Goal: Information Seeking & Learning: Learn about a topic

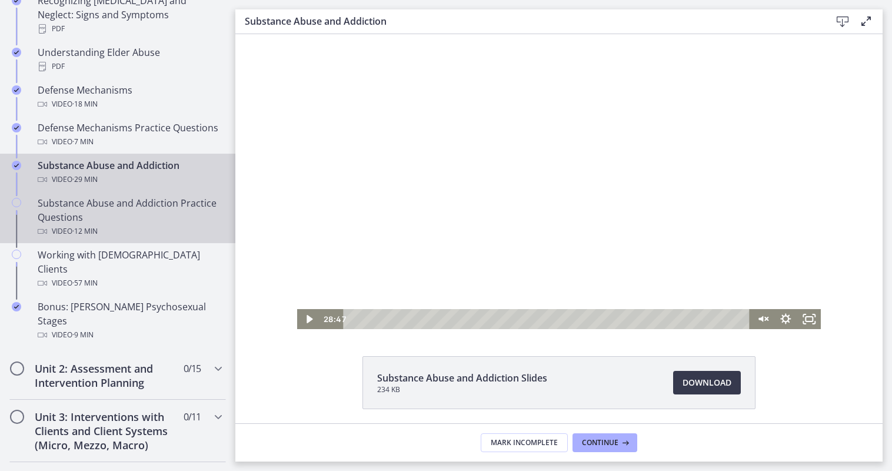
scroll to position [706, 0]
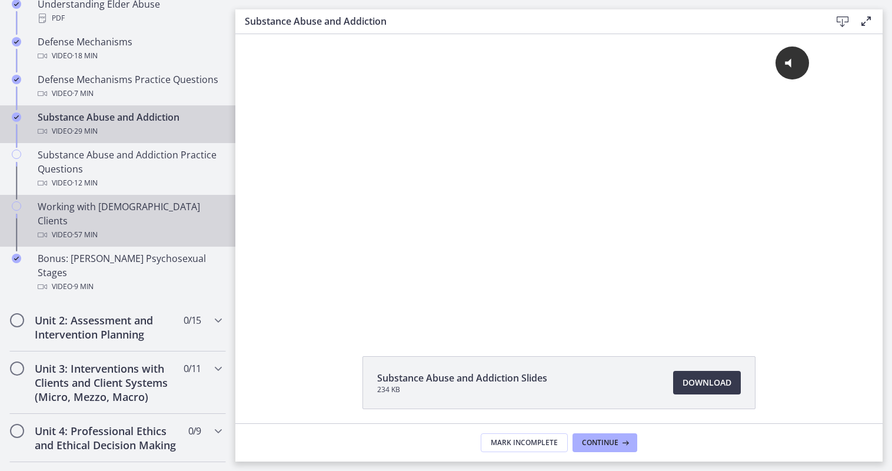
click at [149, 210] on div "Working with [DEMOGRAPHIC_DATA] Clients Video · 57 min" at bounding box center [130, 221] width 184 height 42
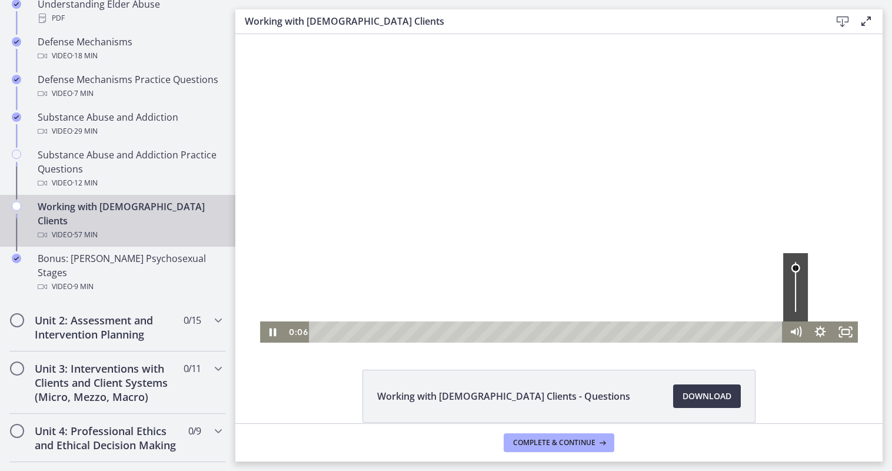
drag, startPoint x: 792, startPoint y: 299, endPoint x: 796, endPoint y: 268, distance: 31.5
click at [796, 268] on div "Volume" at bounding box center [795, 267] width 15 height 15
click at [791, 260] on div "Volume" at bounding box center [795, 262] width 9 height 9
click at [269, 328] on icon "Pause" at bounding box center [273, 332] width 8 height 10
click at [270, 328] on icon "Play Video" at bounding box center [273, 332] width 6 height 9
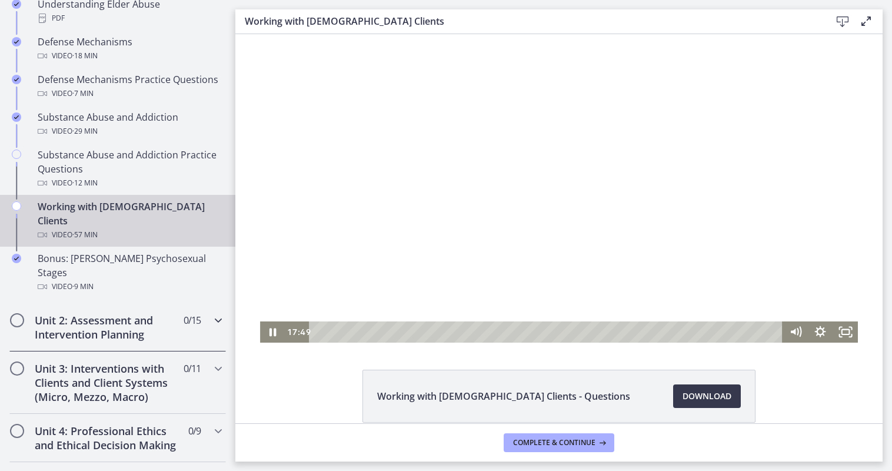
click at [212, 313] on icon "Chapters" at bounding box center [218, 320] width 14 height 14
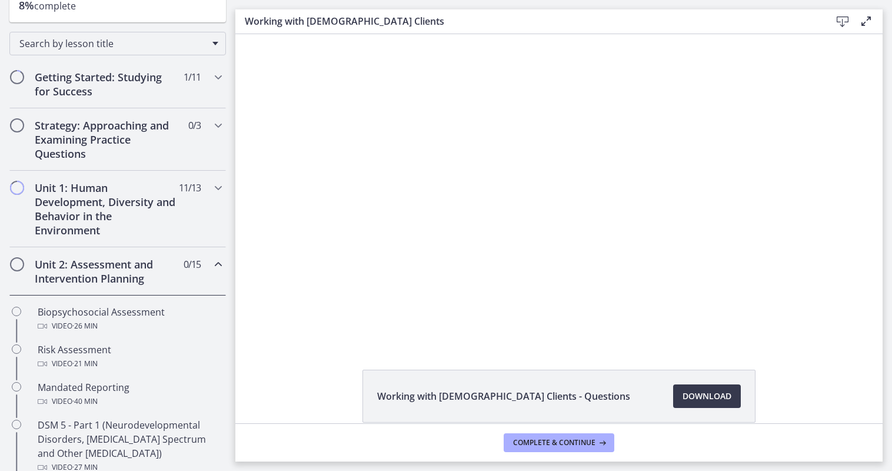
scroll to position [59, 0]
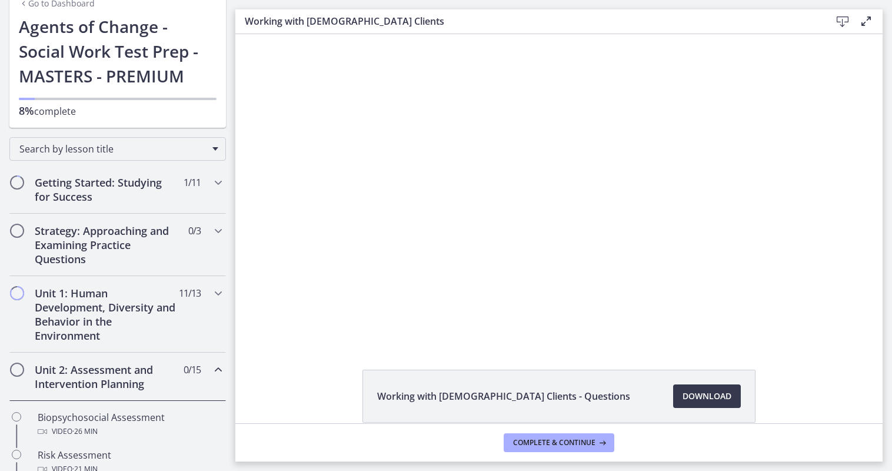
click at [211, 367] on icon "Chapters" at bounding box center [218, 370] width 14 height 14
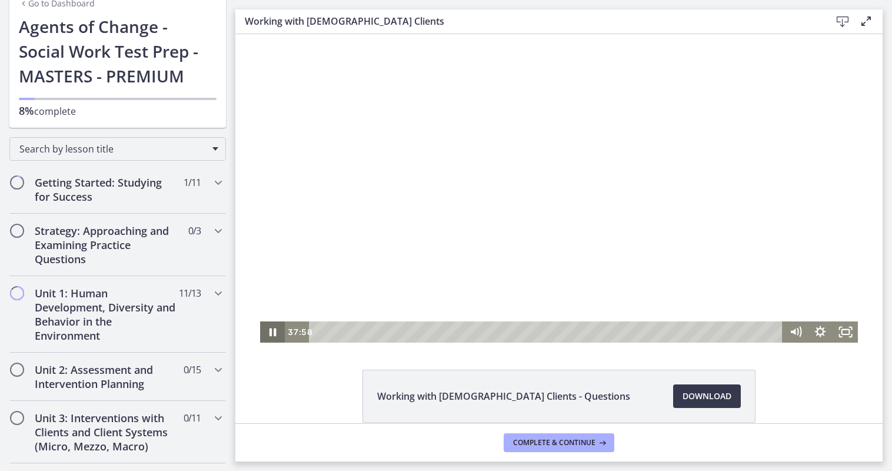
click at [273, 334] on icon "Pause" at bounding box center [272, 331] width 25 height 21
click at [273, 334] on icon "Play Video" at bounding box center [273, 331] width 25 height 21
click at [273, 331] on icon "Pause" at bounding box center [272, 331] width 25 height 21
click at [268, 327] on icon "Play Video" at bounding box center [274, 331] width 30 height 25
click at [268, 333] on icon "Pause" at bounding box center [272, 331] width 25 height 21
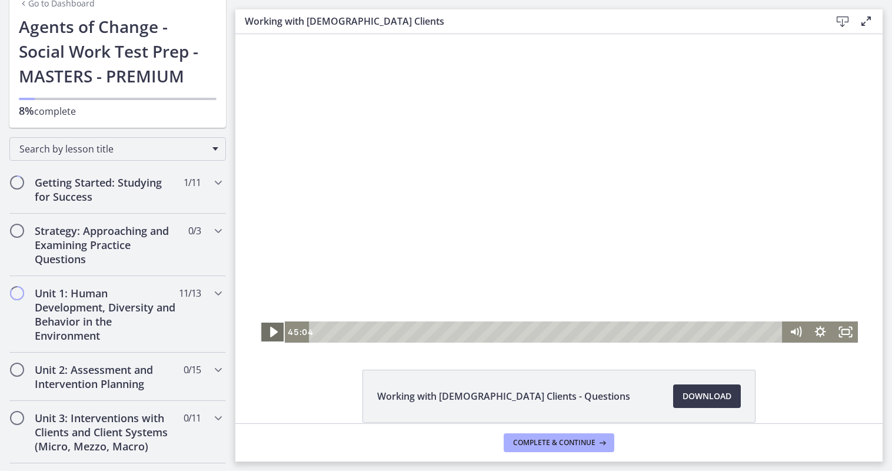
click at [270, 334] on icon "Play Video" at bounding box center [274, 332] width 8 height 11
click at [270, 331] on icon "Pause" at bounding box center [273, 332] width 7 height 8
click at [270, 326] on icon "Play Video" at bounding box center [273, 331] width 25 height 21
click at [270, 327] on icon "Pause" at bounding box center [273, 331] width 30 height 25
click at [270, 328] on icon "Play Video" at bounding box center [274, 332] width 8 height 11
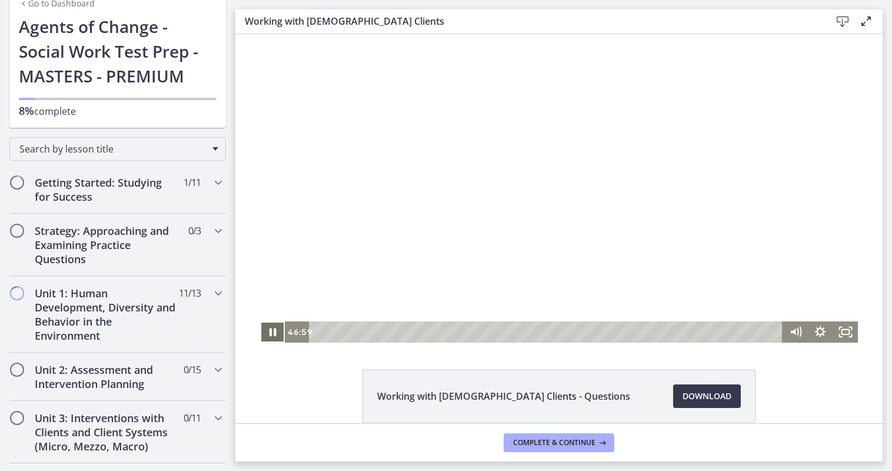
click at [270, 330] on icon "Pause" at bounding box center [273, 332] width 7 height 8
click at [270, 330] on icon "Play Video" at bounding box center [274, 332] width 8 height 11
click at [269, 330] on icon "Pause" at bounding box center [272, 331] width 25 height 21
click at [274, 338] on icon "Play Video" at bounding box center [274, 331] width 30 height 25
click at [262, 338] on icon "Pause" at bounding box center [272, 331] width 25 height 21
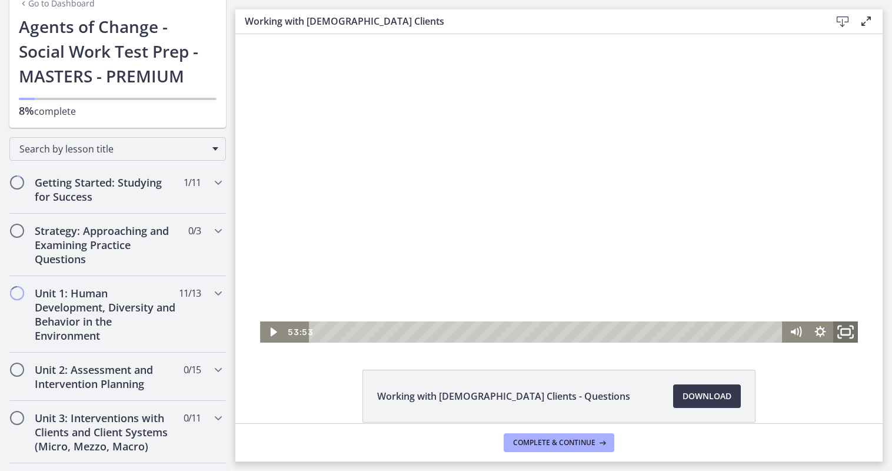
click at [846, 333] on icon "Fullscreen" at bounding box center [846, 331] width 30 height 25
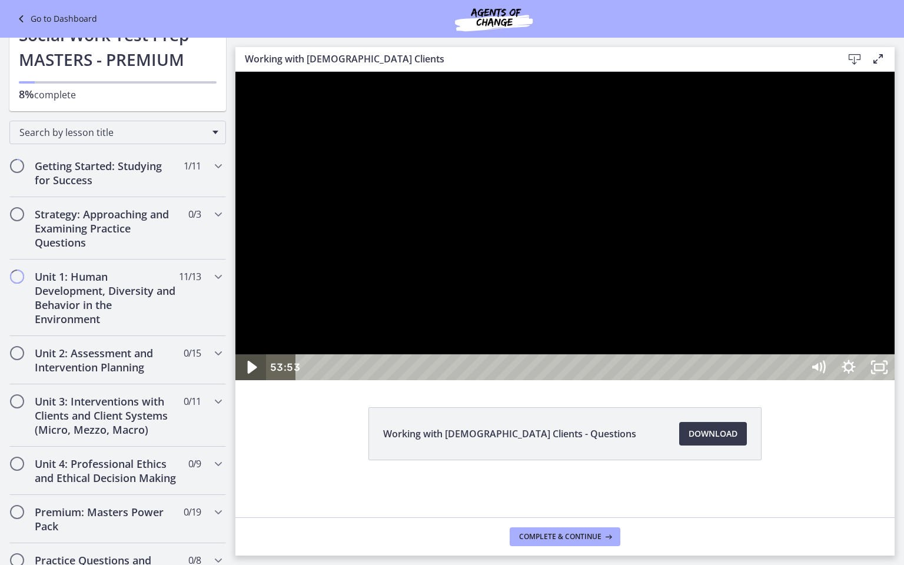
click at [251, 383] on icon "Play Video" at bounding box center [252, 367] width 36 height 31
click at [892, 380] on div at bounding box center [564, 226] width 659 height 308
click at [892, 380] on icon "Unfullscreen" at bounding box center [879, 367] width 31 height 26
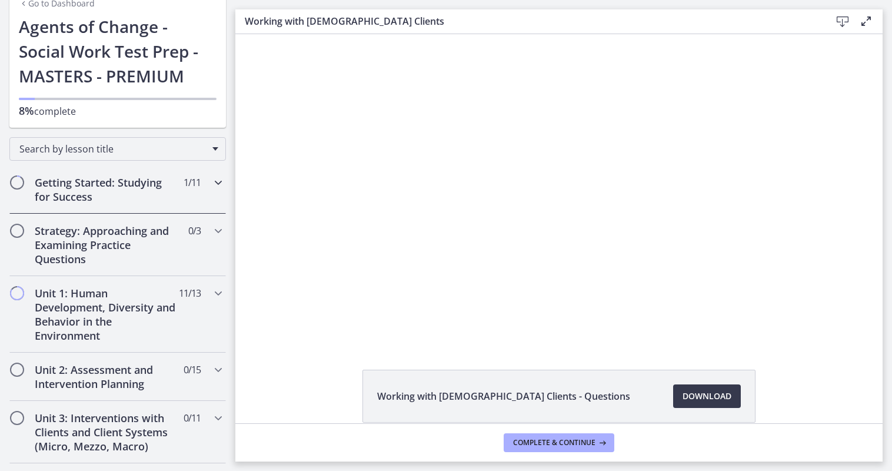
click at [201, 180] on div "Getting Started: Studying for Success 1 / 11 Completed" at bounding box center [117, 189] width 217 height 48
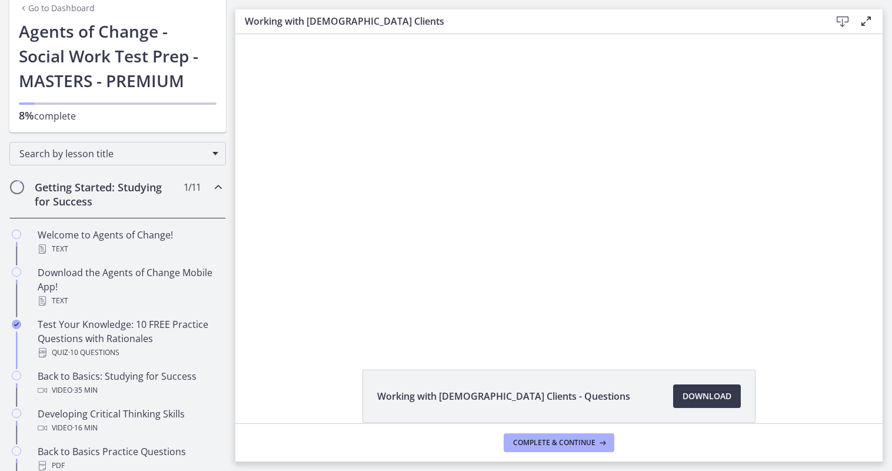
scroll to position [0, 0]
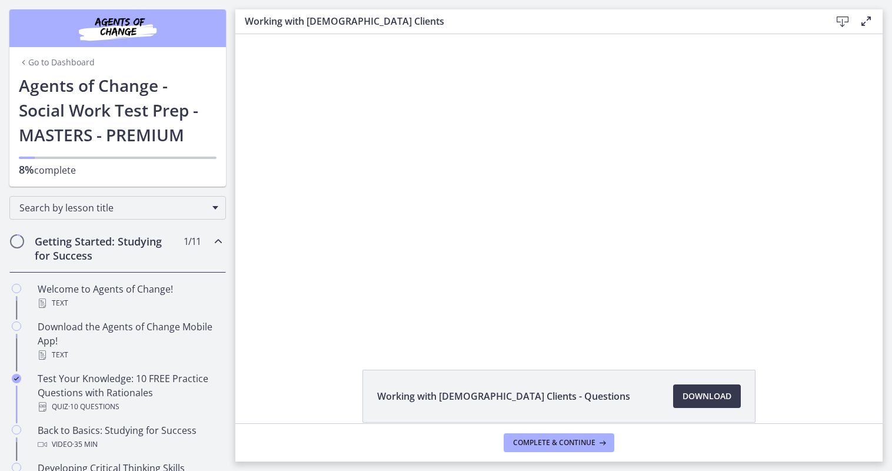
click at [211, 235] on icon "Chapters" at bounding box center [218, 241] width 14 height 14
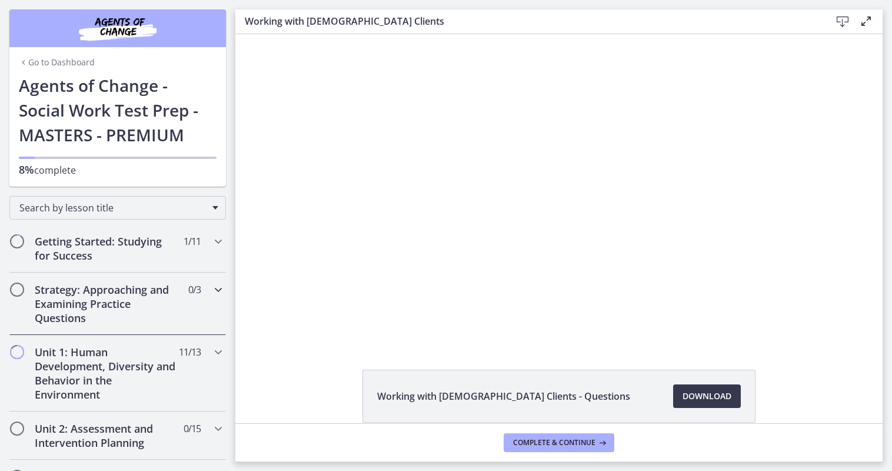
click at [211, 286] on icon "Chapters" at bounding box center [218, 290] width 14 height 14
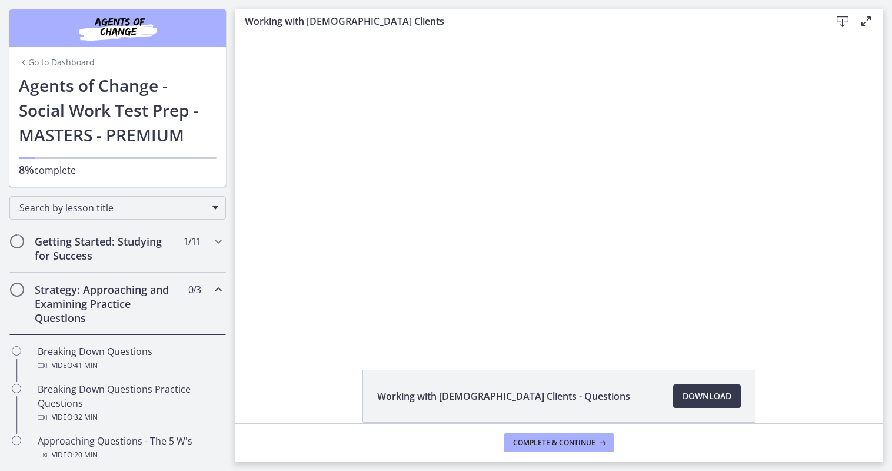
click at [211, 286] on icon "Chapters" at bounding box center [218, 290] width 14 height 14
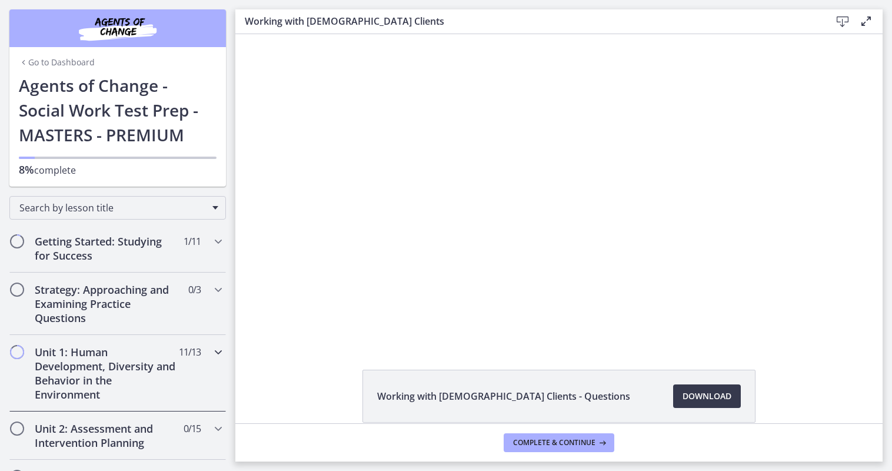
click at [202, 346] on div "Unit 1: Human Development, Diversity and Behavior in the Environment 11 / 13 Co…" at bounding box center [117, 373] width 217 height 77
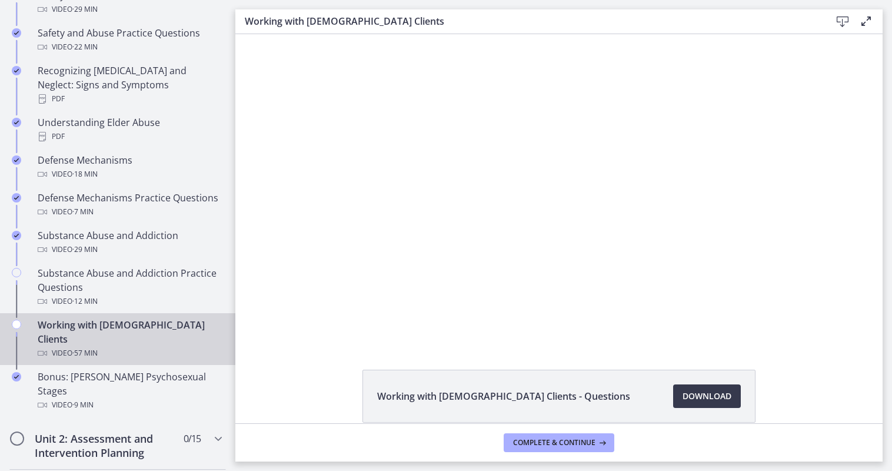
scroll to position [589, 0]
click at [570, 436] on button "Complete & continue" at bounding box center [559, 442] width 111 height 19
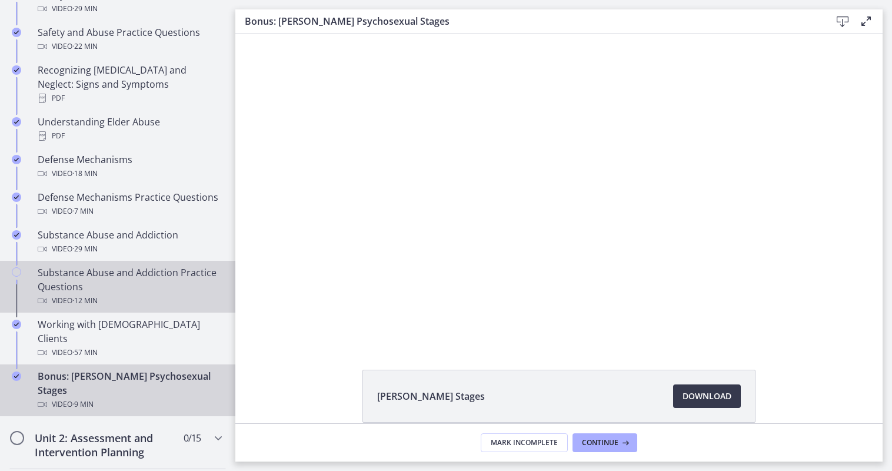
click at [121, 273] on div "Substance Abuse and Addiction Practice Questions Video · 12 min" at bounding box center [130, 286] width 184 height 42
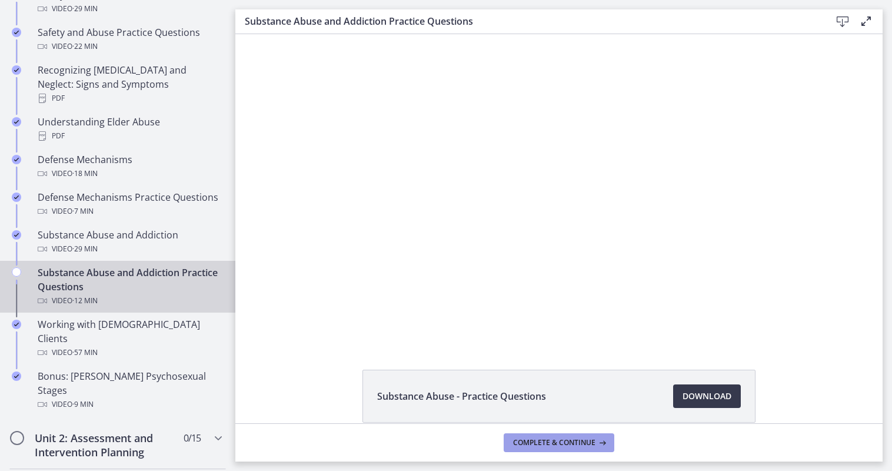
click at [584, 442] on span "Complete & continue" at bounding box center [554, 442] width 82 height 9
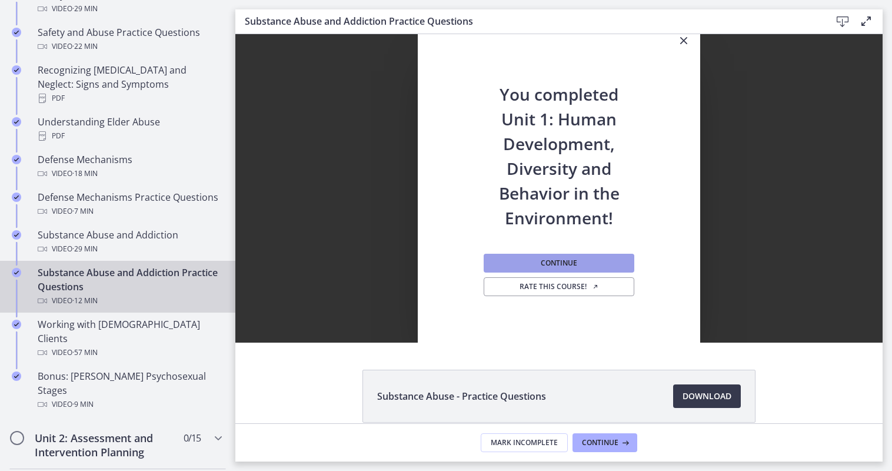
click at [573, 270] on button "Continue" at bounding box center [559, 263] width 151 height 19
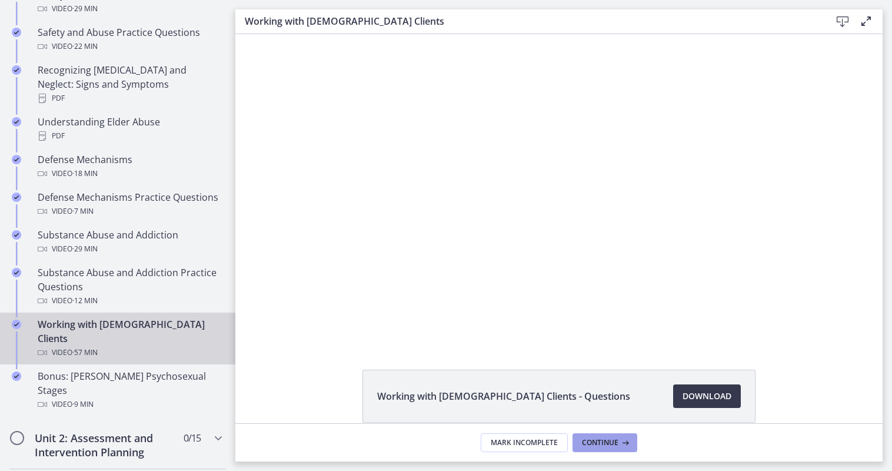
click at [585, 438] on span "Continue" at bounding box center [600, 442] width 36 height 9
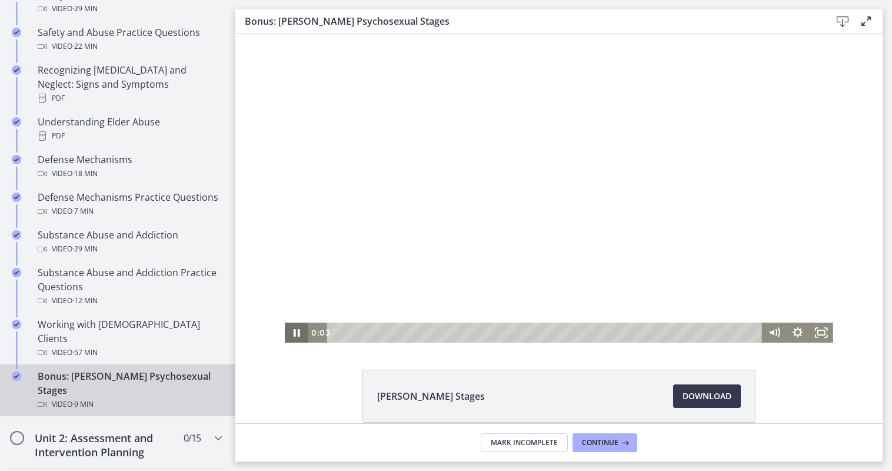
click at [298, 331] on icon "Pause" at bounding box center [297, 333] width 24 height 20
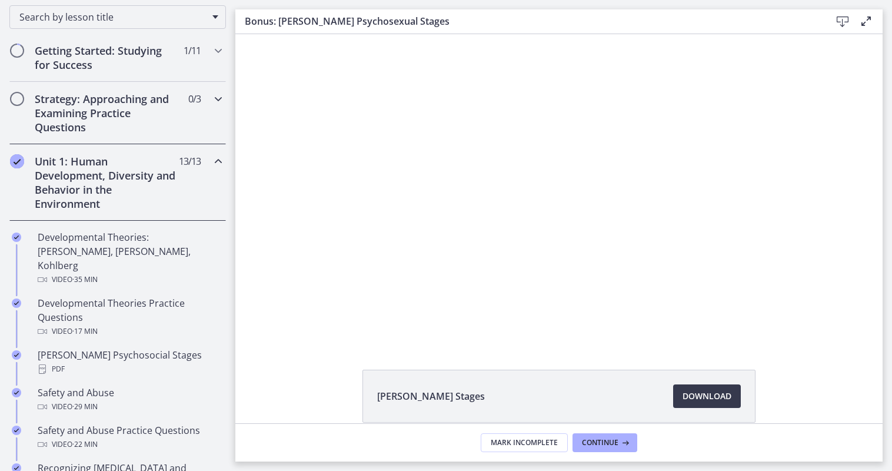
scroll to position [177, 0]
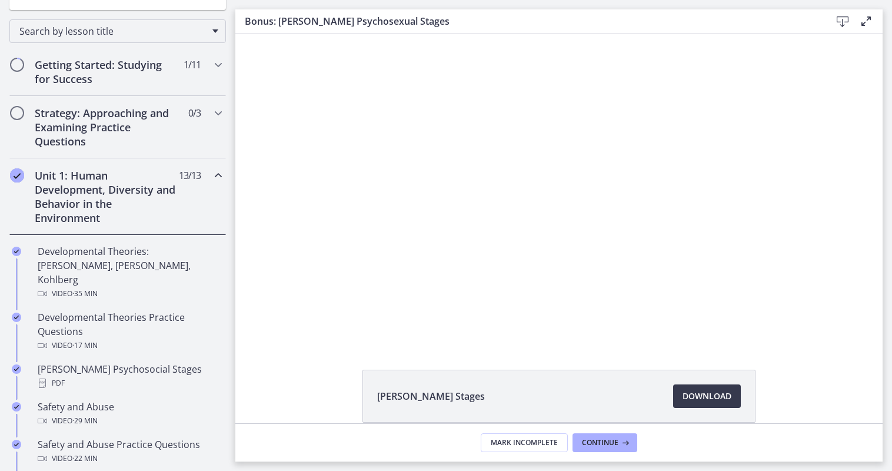
click at [211, 178] on icon "Chapters" at bounding box center [218, 175] width 14 height 14
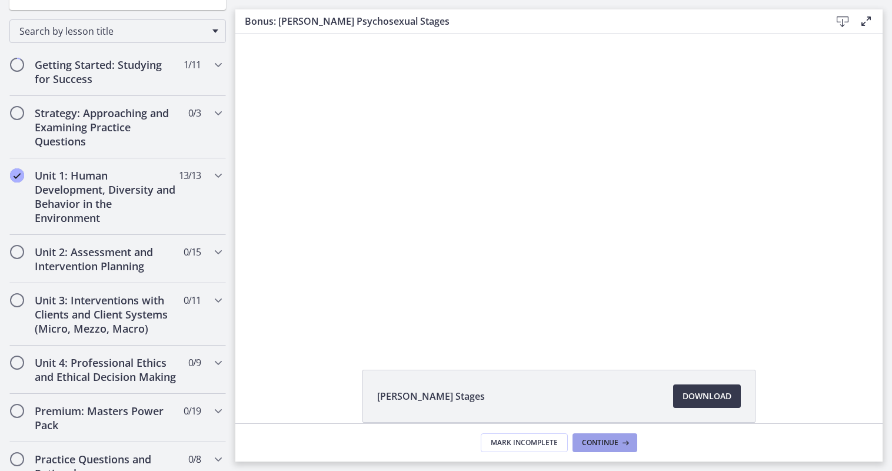
click at [605, 444] on span "Continue" at bounding box center [600, 442] width 36 height 9
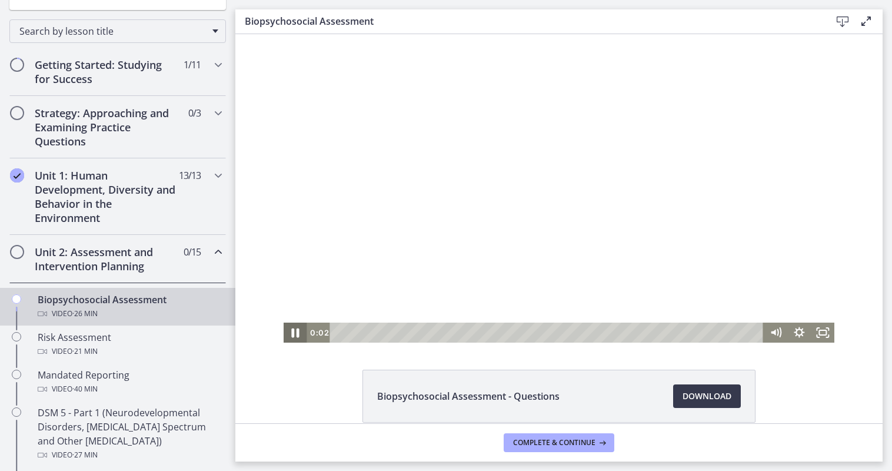
click at [294, 333] on icon "Pause" at bounding box center [296, 332] width 8 height 9
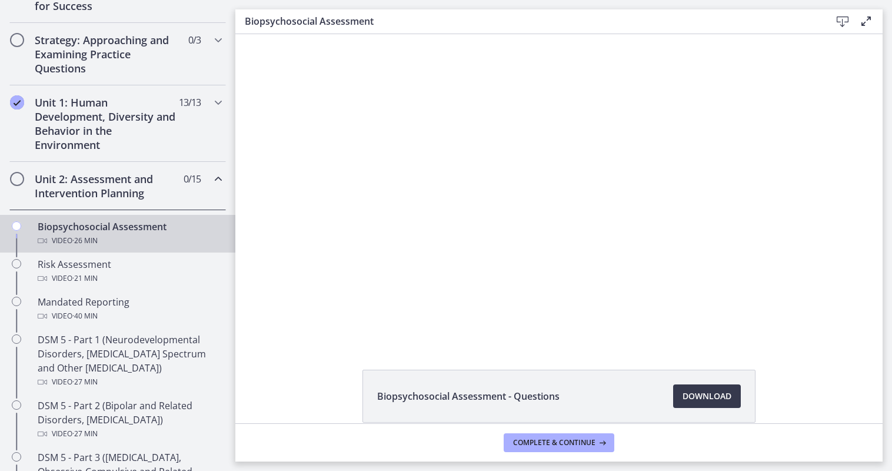
scroll to position [294, 0]
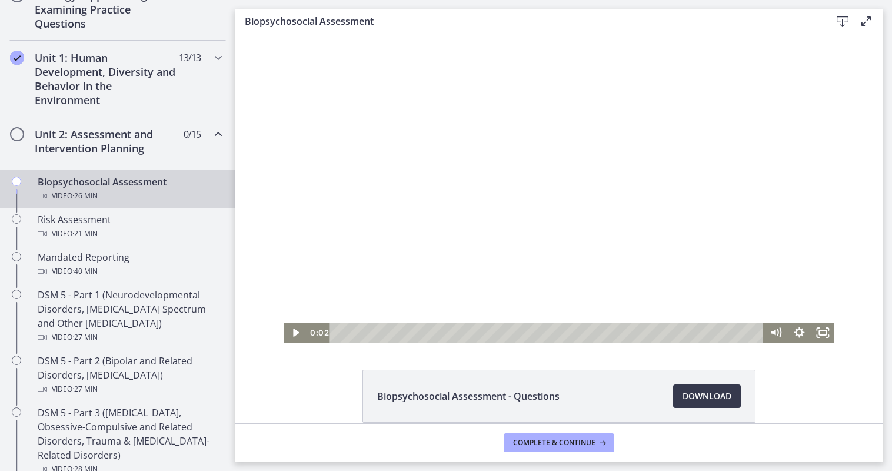
click at [348, 439] on footer "Complete & continue" at bounding box center [559, 442] width 648 height 38
click at [307, 326] on div "0:02 0:00" at bounding box center [535, 333] width 457 height 20
click at [288, 336] on icon "Play Video" at bounding box center [296, 333] width 24 height 20
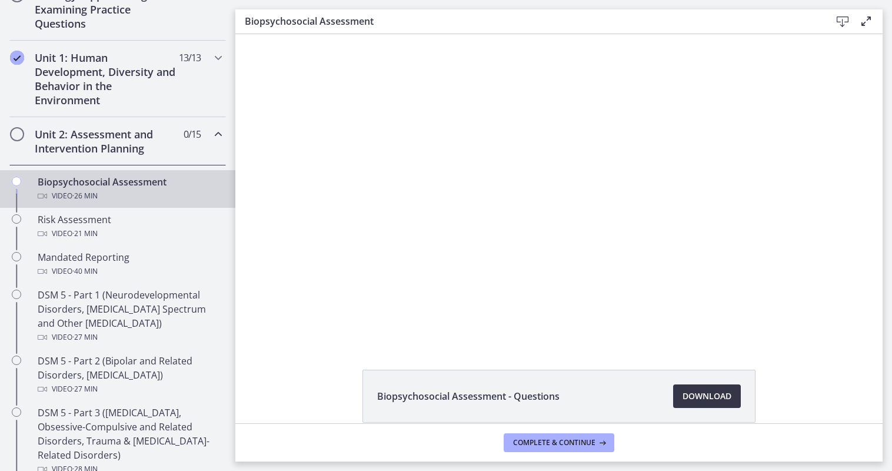
click at [713, 393] on span "Download Opens in a new window" at bounding box center [707, 396] width 49 height 14
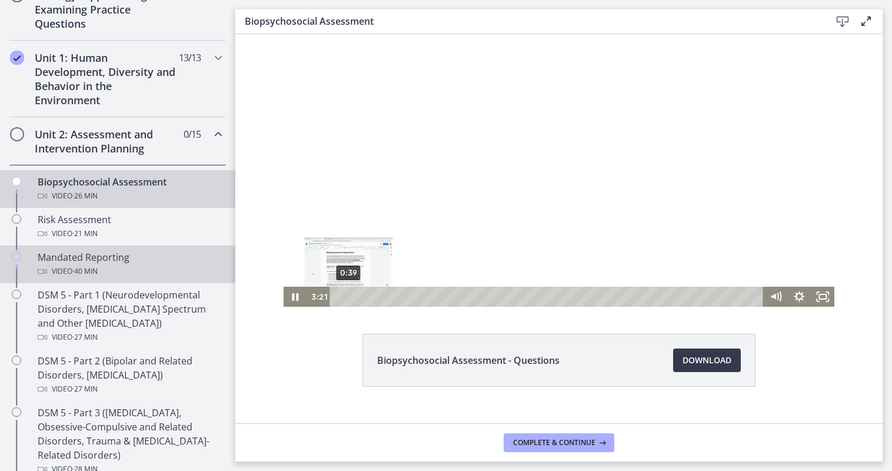
scroll to position [55, 0]
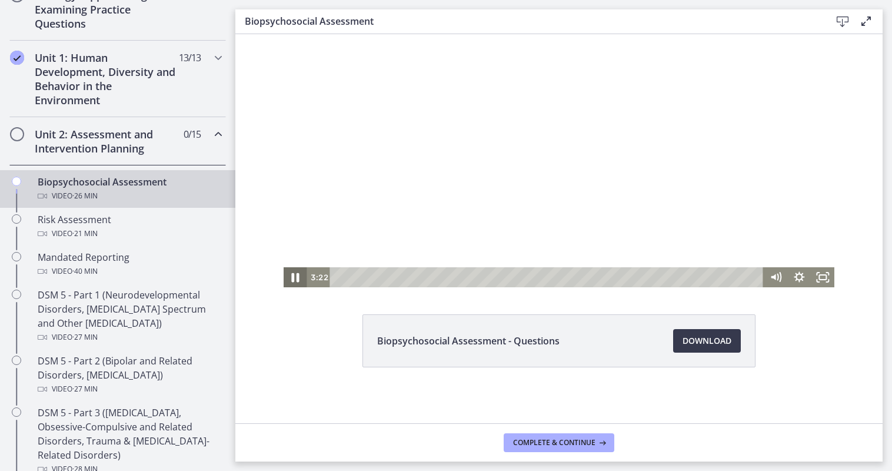
click at [296, 278] on icon "Pause" at bounding box center [295, 277] width 28 height 24
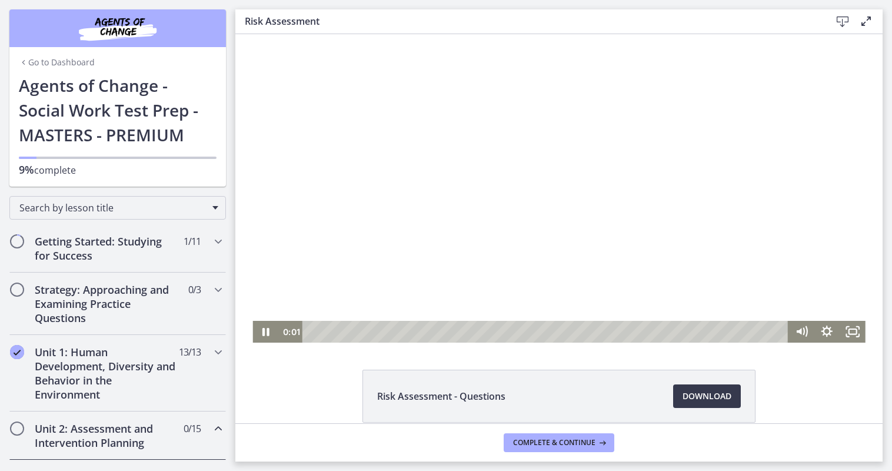
click at [258, 320] on div at bounding box center [559, 188] width 613 height 308
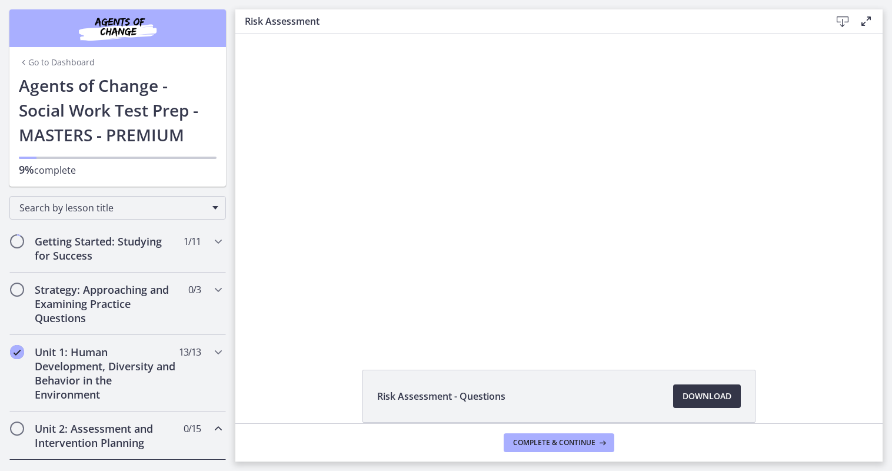
click at [684, 389] on span "Download Opens in a new window" at bounding box center [707, 396] width 49 height 14
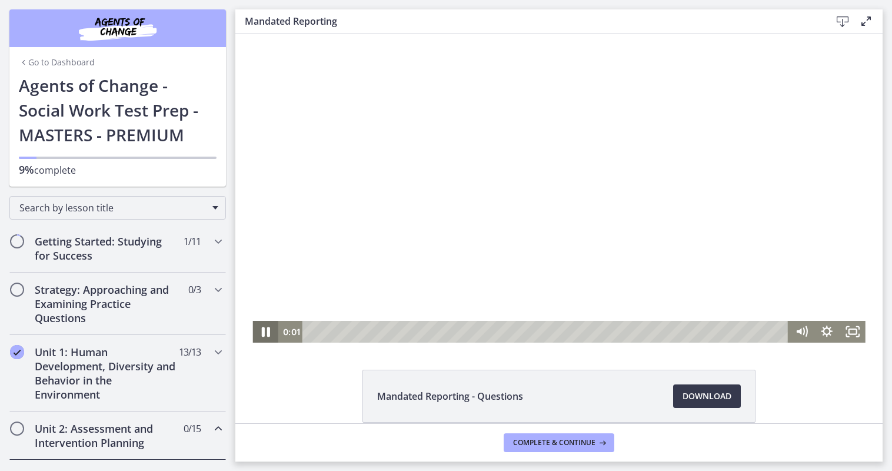
click at [266, 332] on icon "Pause" at bounding box center [265, 331] width 31 height 26
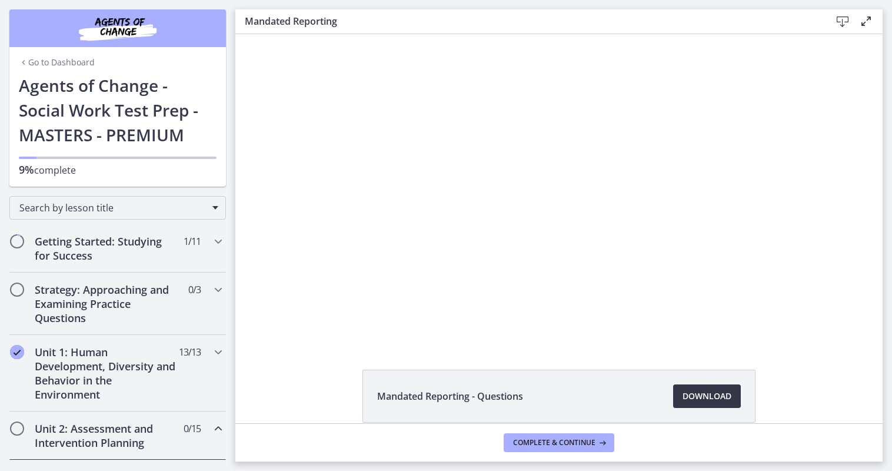
click at [693, 403] on link "Download Opens in a new window" at bounding box center [707, 396] width 68 height 24
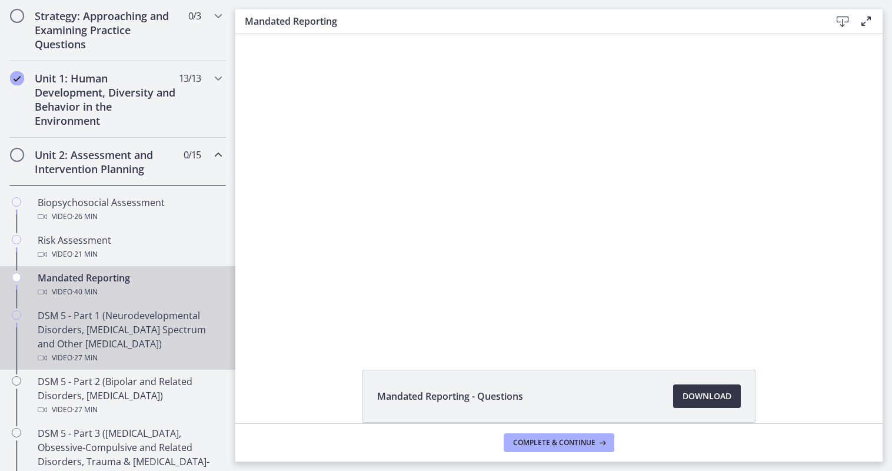
scroll to position [294, 0]
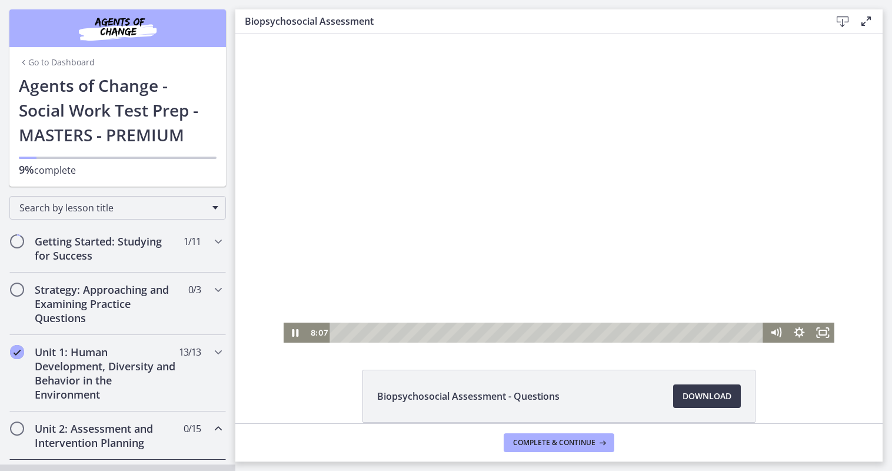
scroll to position [55, 0]
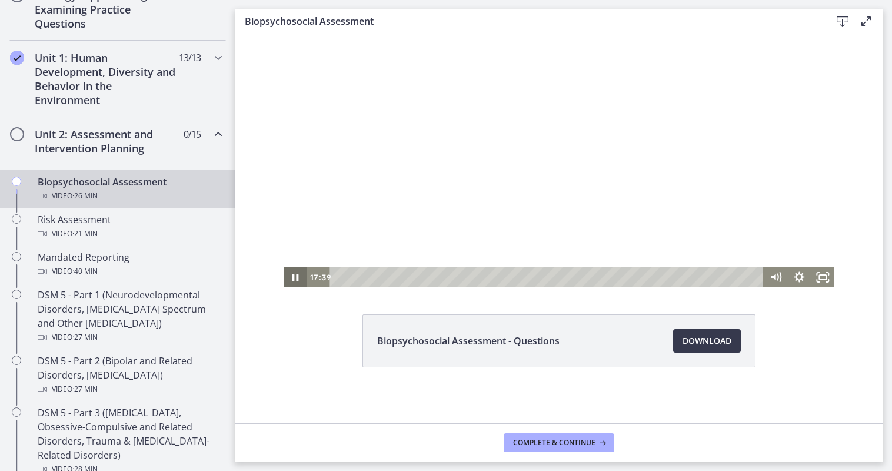
click at [291, 281] on icon "Pause" at bounding box center [296, 277] width 24 height 20
click at [291, 281] on icon "Play Video" at bounding box center [296, 277] width 28 height 24
click at [585, 445] on span "Complete & continue" at bounding box center [554, 442] width 82 height 9
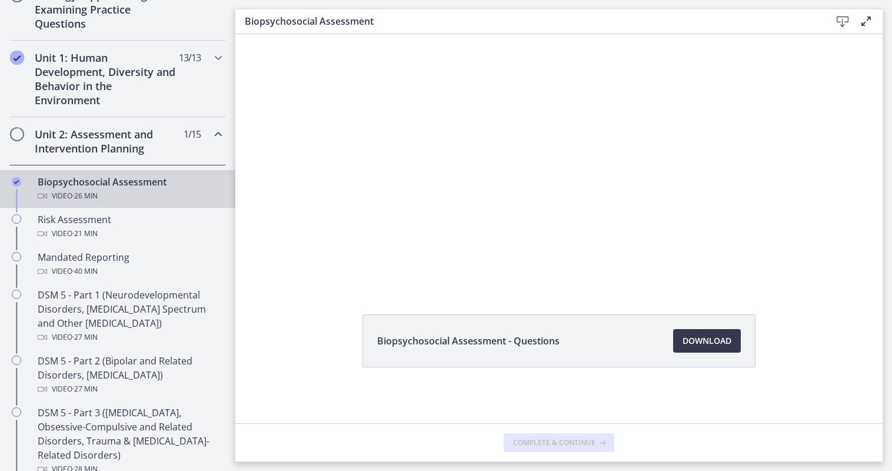
scroll to position [0, 0]
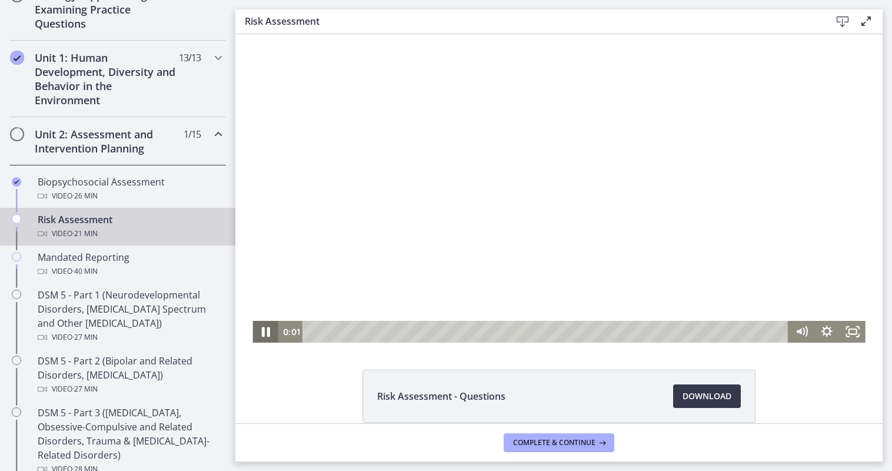
click at [264, 335] on icon "Pause" at bounding box center [265, 332] width 8 height 10
